Goal: Task Accomplishment & Management: Manage account settings

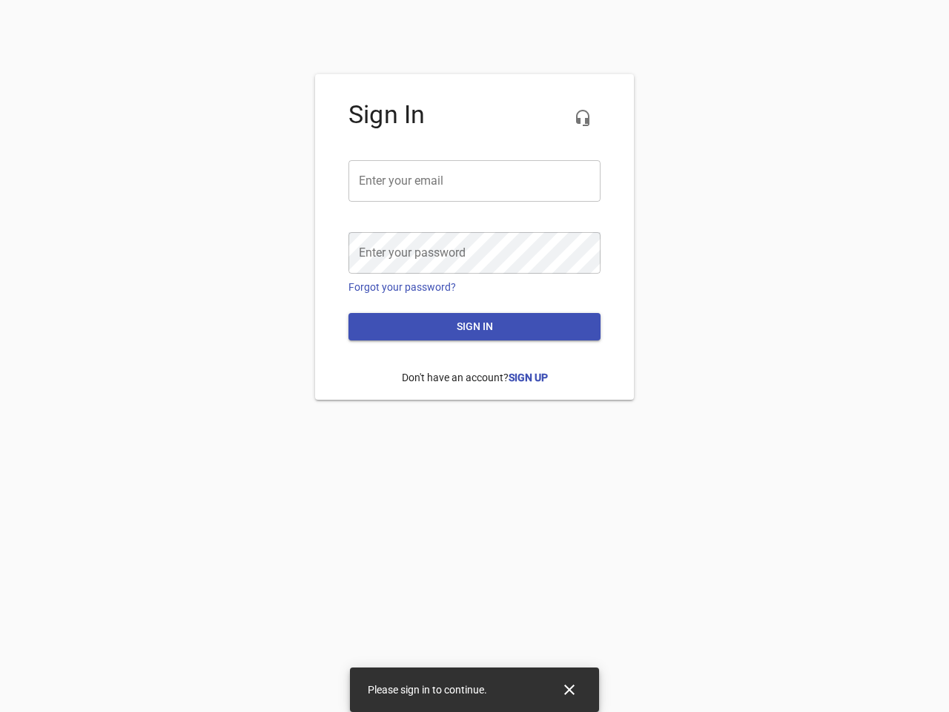
click at [583, 118] on icon "button" at bounding box center [583, 118] width 18 height 18
click at [474, 181] on input "email" at bounding box center [474, 181] width 252 height 42
click at [569, 689] on icon "Close" at bounding box center [569, 689] width 10 height 10
